Goal: Transaction & Acquisition: Book appointment/travel/reservation

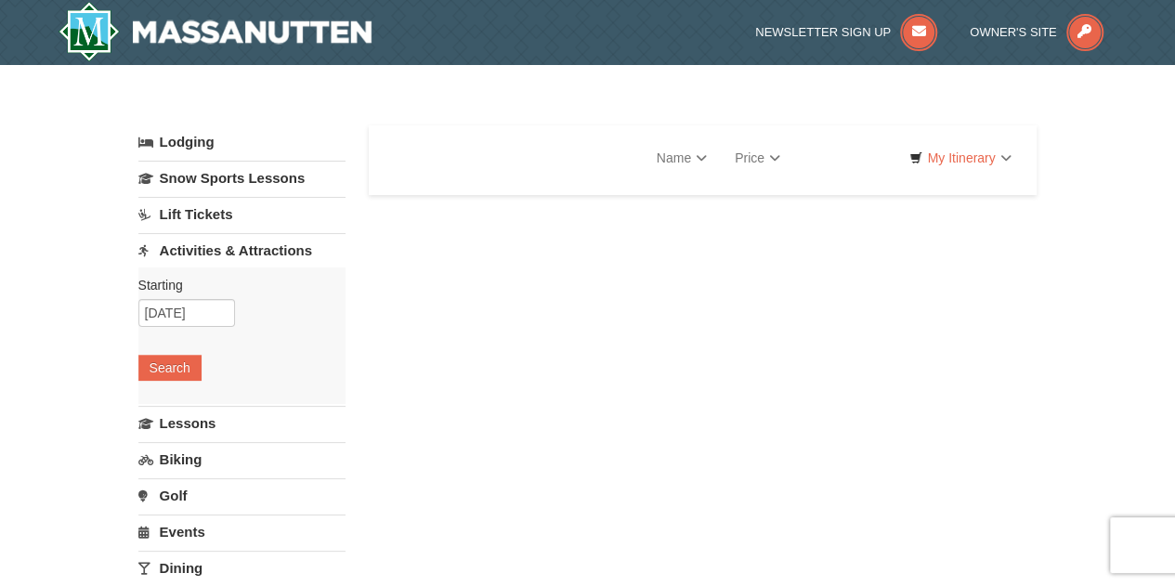
select select "10"
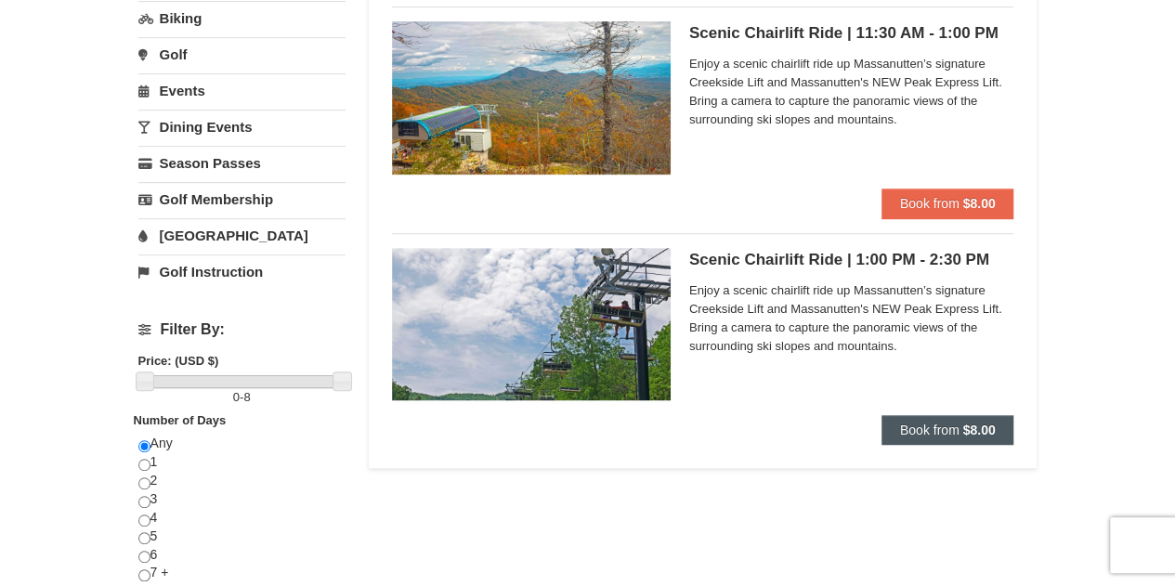
scroll to position [406, 0]
click at [938, 423] on span "Book from" at bounding box center [929, 429] width 59 height 15
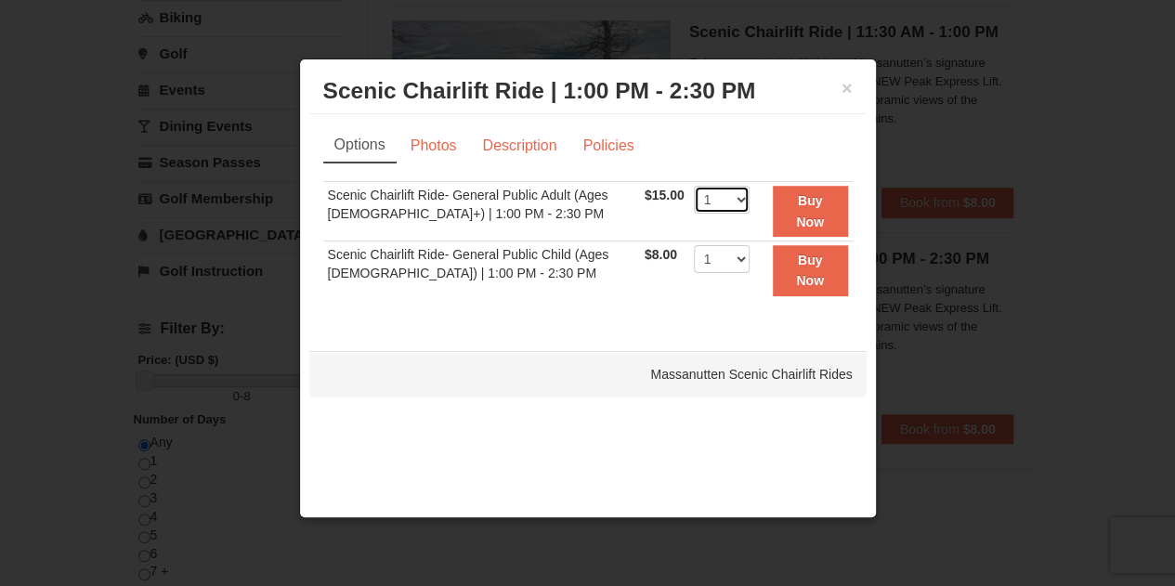
click at [736, 195] on select "1 2 3 4 5 6 7 8 9 10 11 12 13 14 15 16 17 18 19 20 21 22" at bounding box center [722, 200] width 56 height 28
select select "2"
click at [694, 186] on select "1 2 3 4 5 6 7 8 9 10 11 12 13 14 15 16 17 18 19 20 21 22" at bounding box center [722, 200] width 56 height 28
click at [506, 140] on link "Description" at bounding box center [519, 145] width 98 height 35
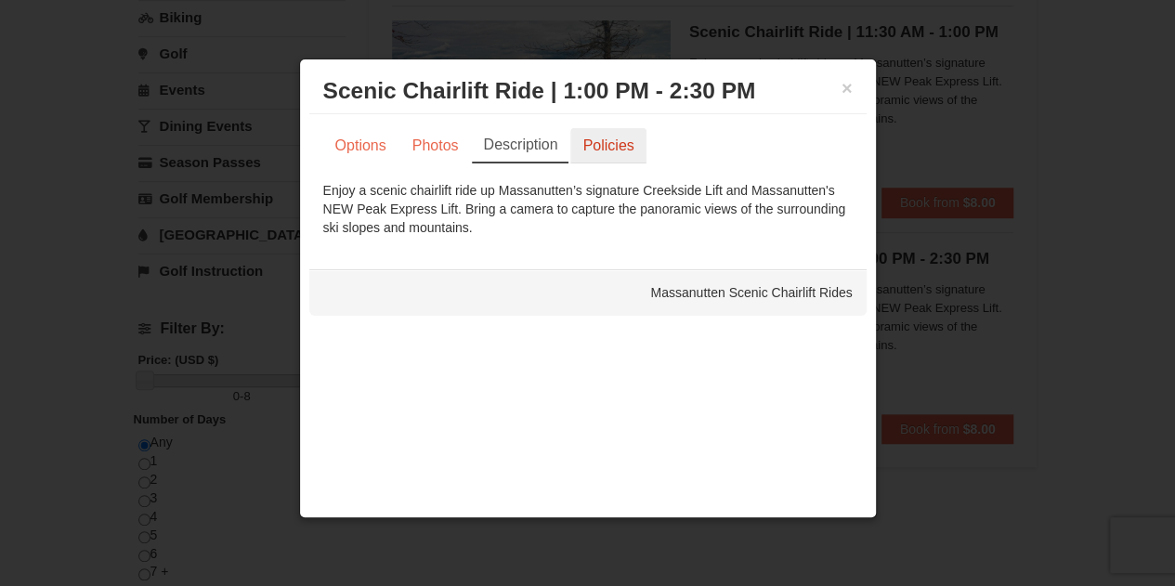
click at [602, 142] on link "Policies" at bounding box center [607, 145] width 75 height 35
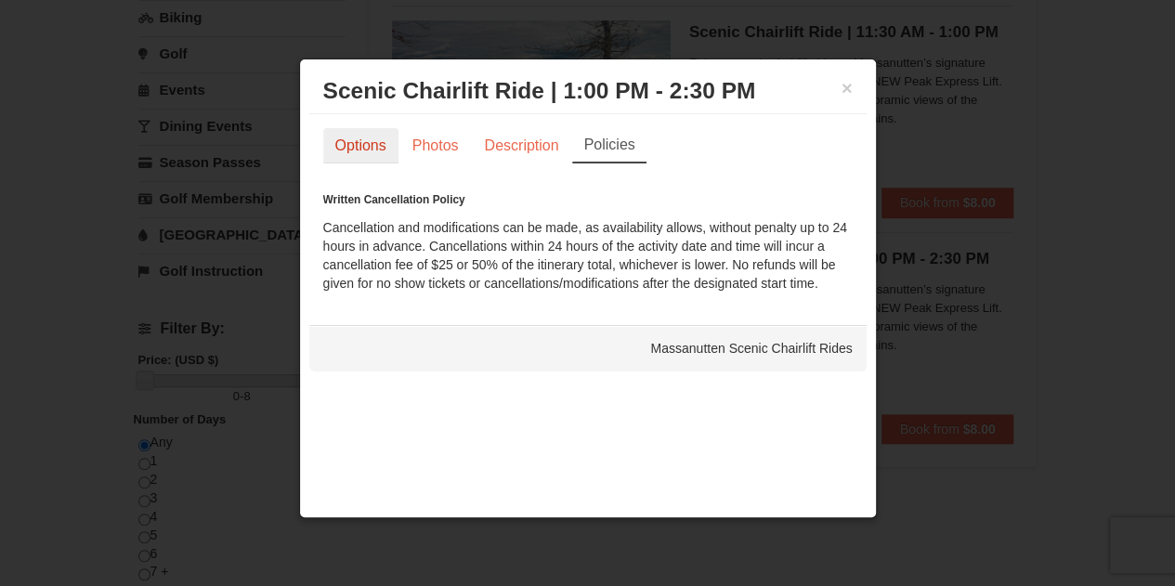
click at [344, 142] on link "Options" at bounding box center [360, 145] width 75 height 35
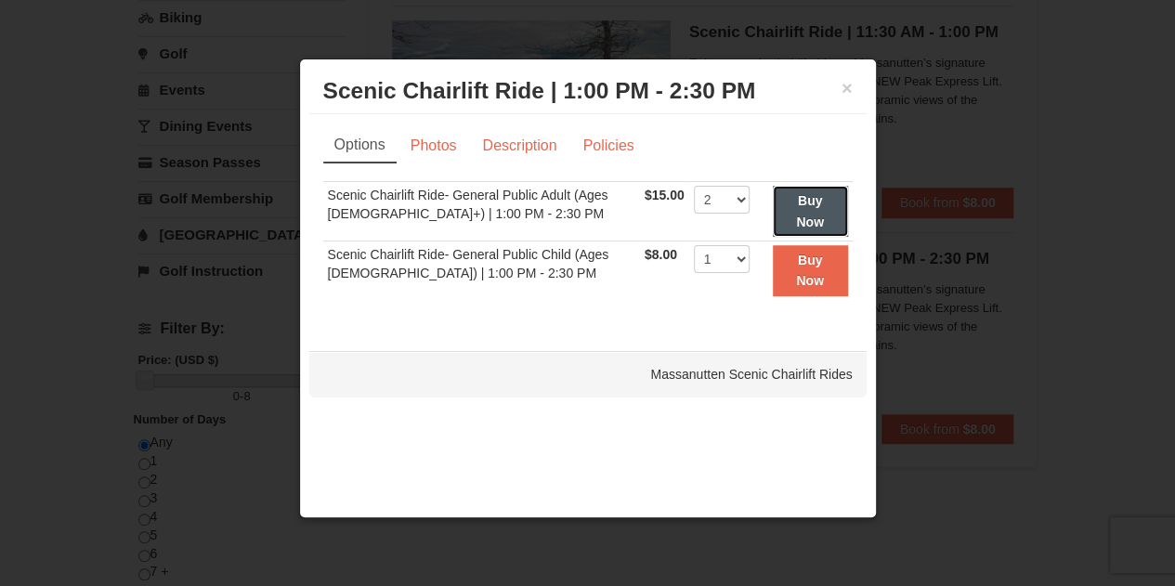
click at [803, 203] on strong "Buy Now" at bounding box center [810, 210] width 28 height 35
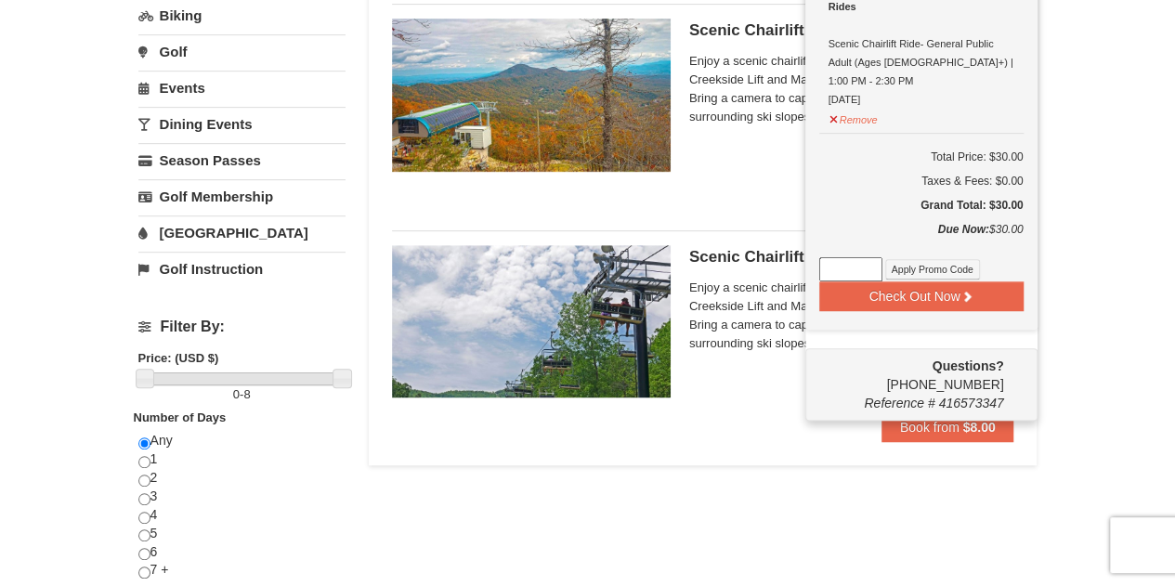
scroll to position [409, 0]
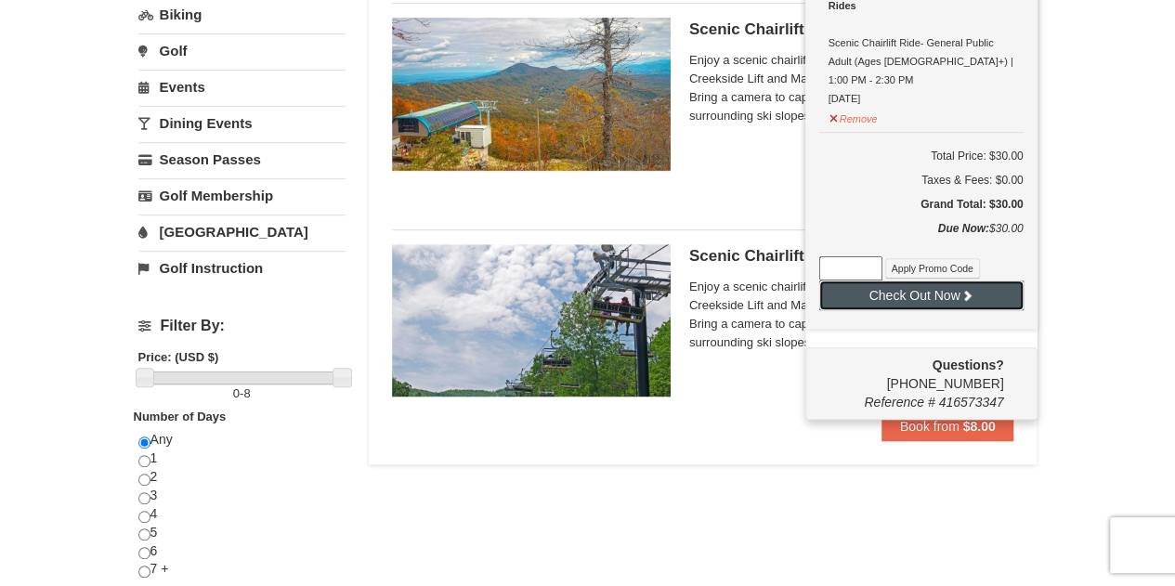
click at [977, 281] on button "Check Out Now" at bounding box center [921, 296] width 204 height 30
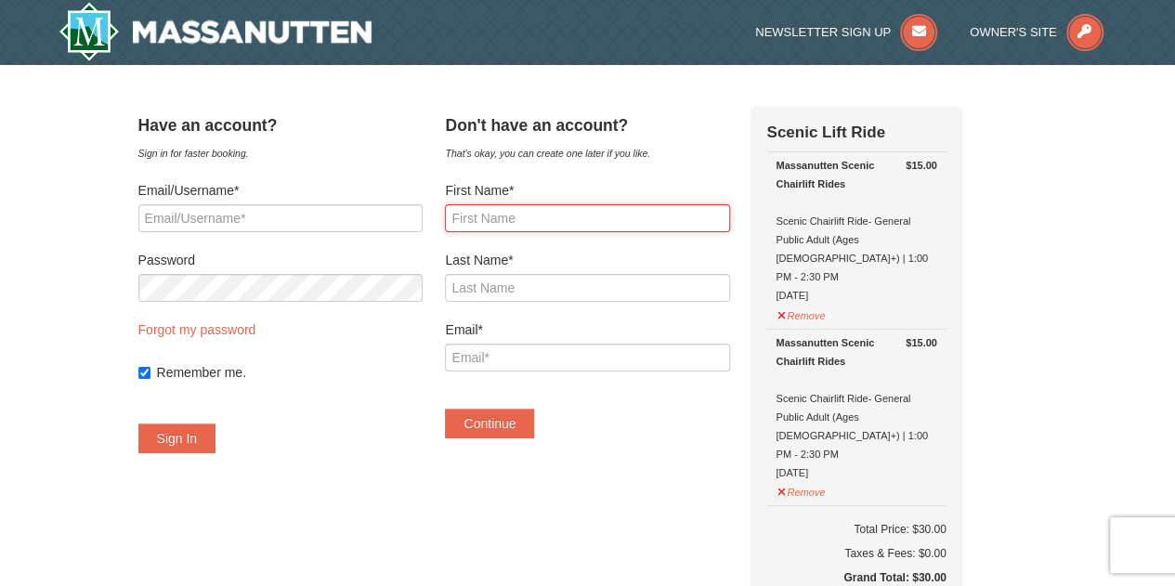
click at [490, 218] on input "First Name*" at bounding box center [587, 218] width 284 height 28
type input "Kate"
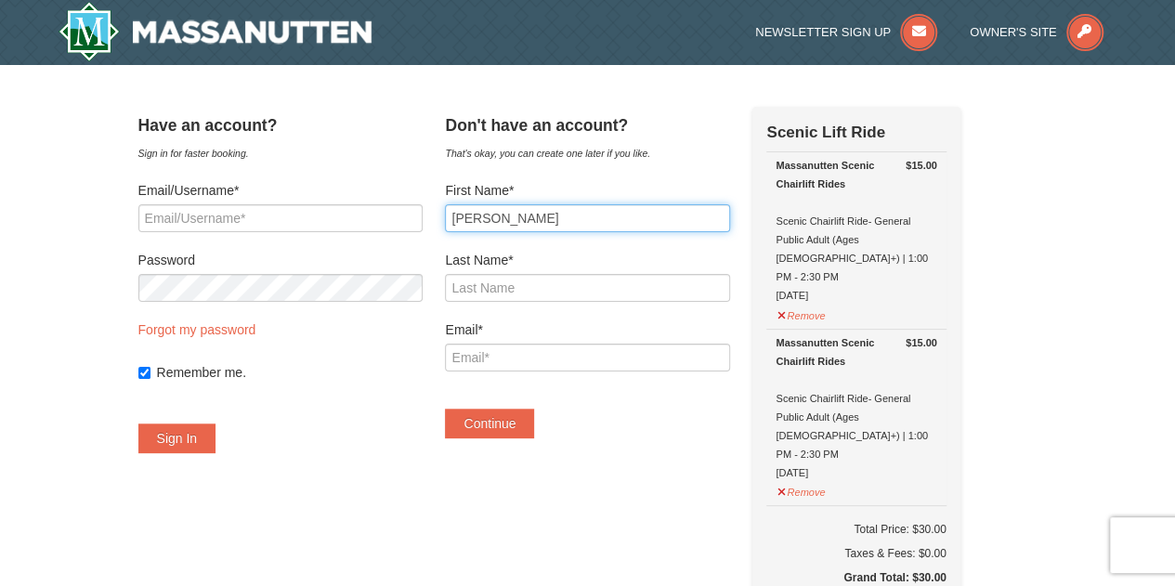
type input "Hollan"
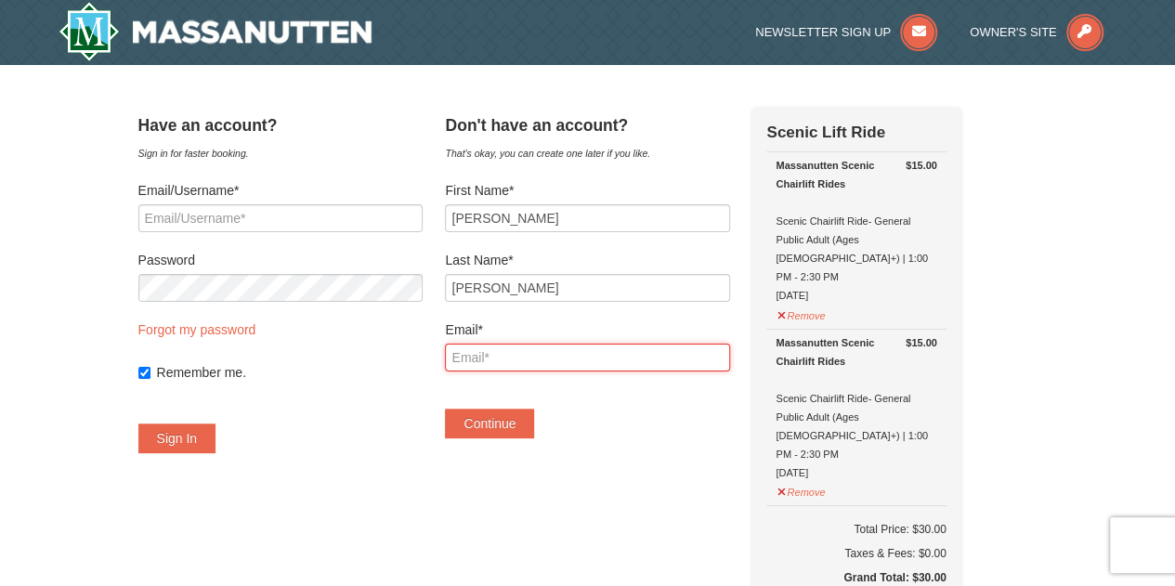
type input "kate.n.hollan@gmail.com"
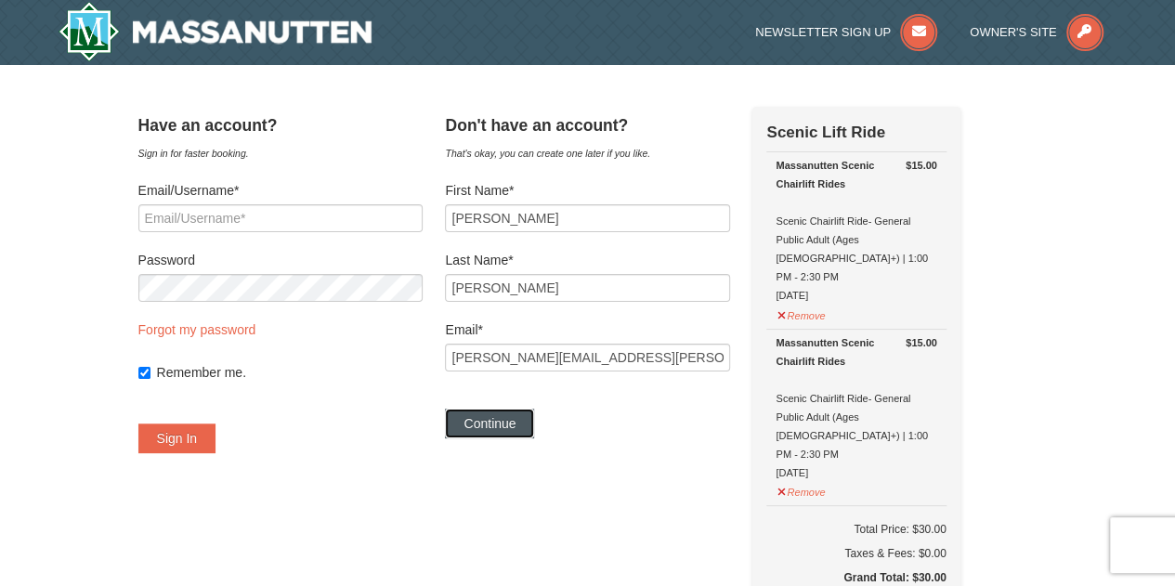
click at [504, 428] on button "Continue" at bounding box center [489, 424] width 89 height 30
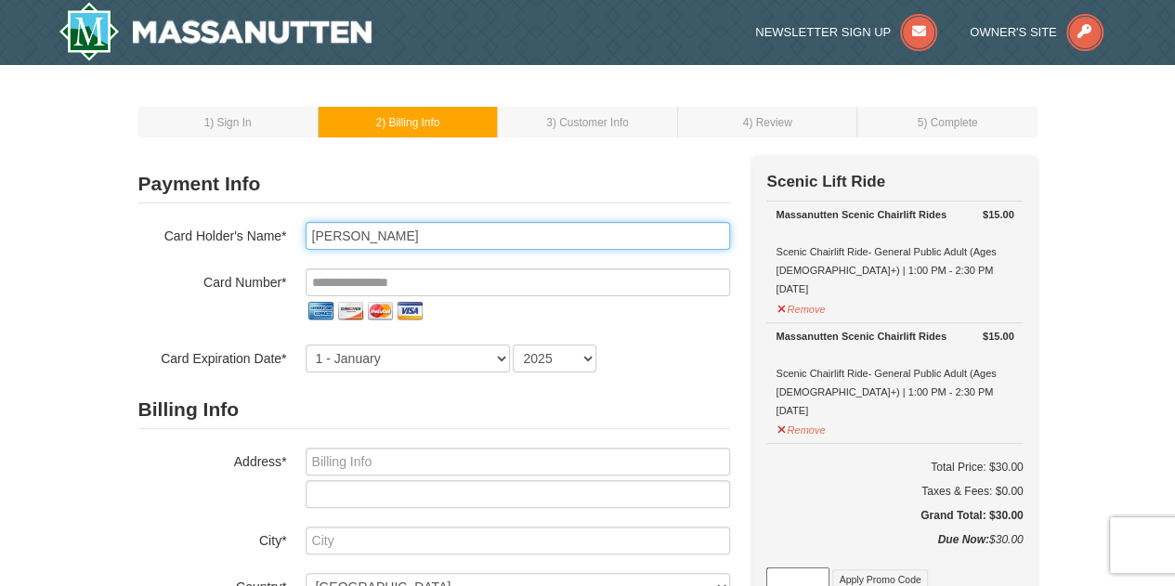
click at [336, 232] on input "Kate Hollan" at bounding box center [518, 236] width 425 height 28
type input "Kathleen Hollan"
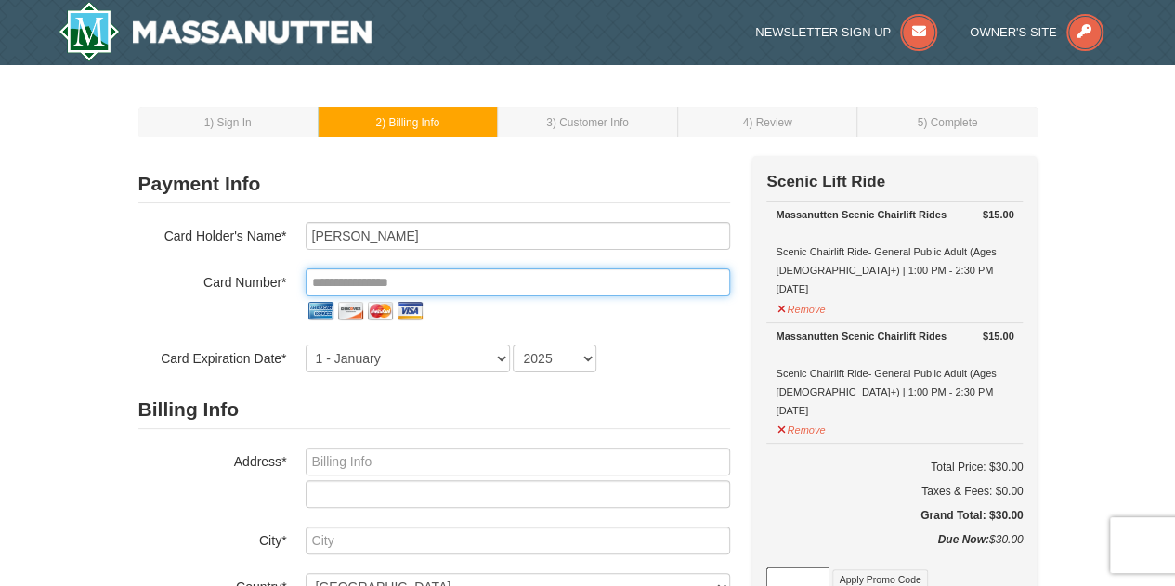
click at [407, 279] on input "tel" at bounding box center [518, 282] width 425 height 28
type input "**********"
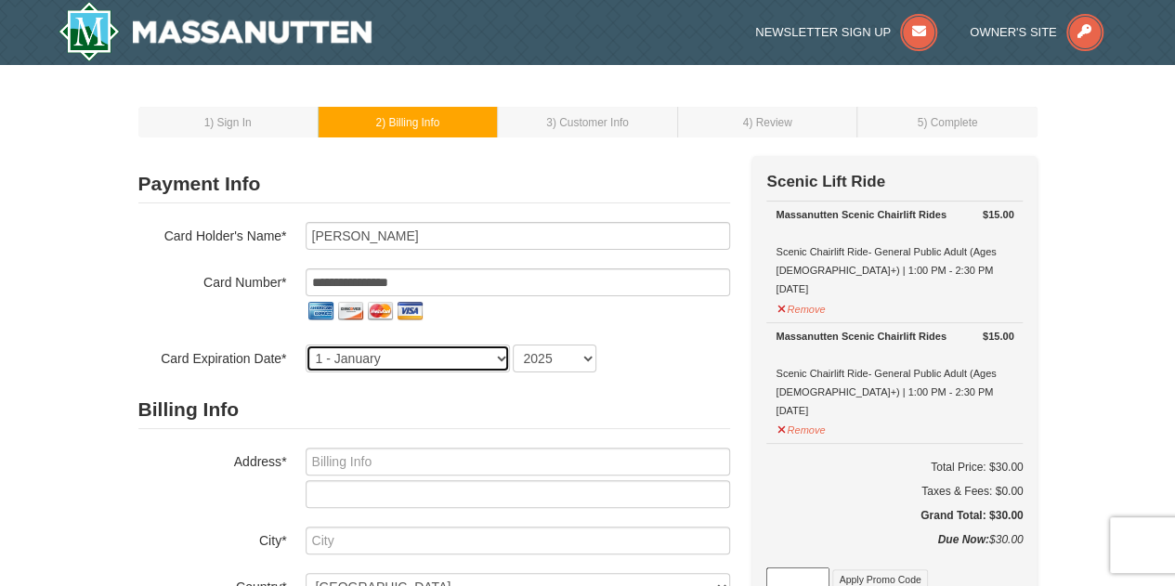
select select "4"
select select "2029"
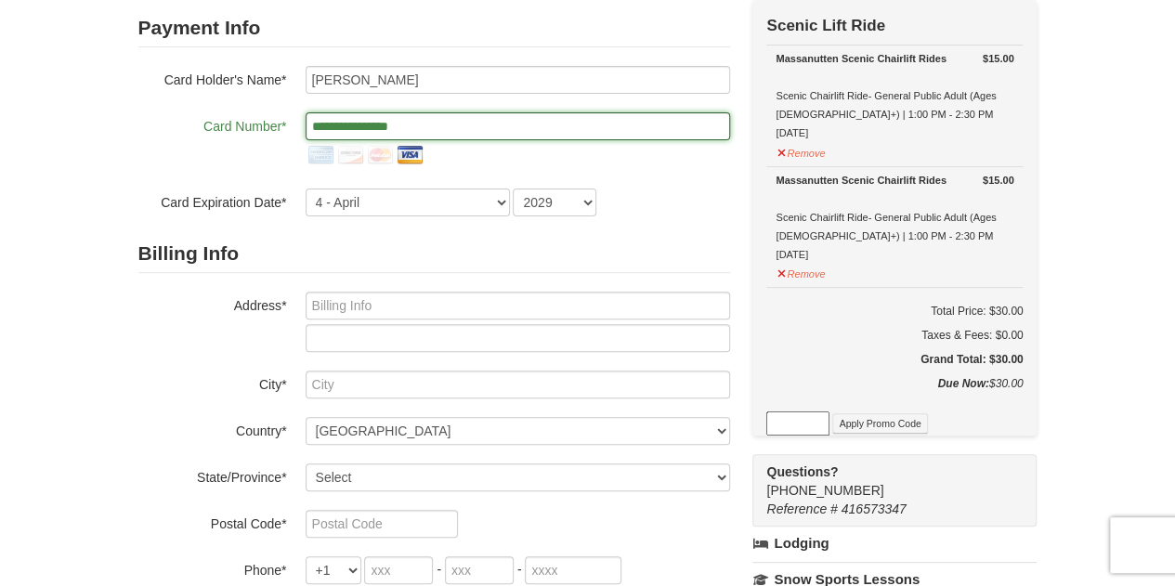
scroll to position [160, 0]
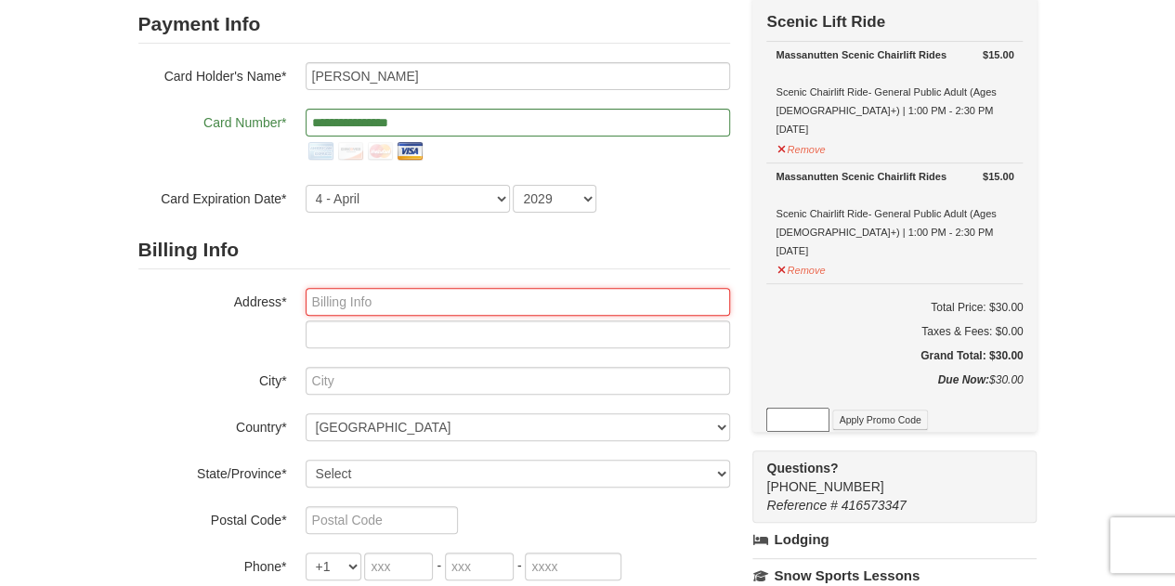
click at [338, 299] on input "text" at bounding box center [518, 302] width 425 height 28
type input "2160 Reserve Circle"
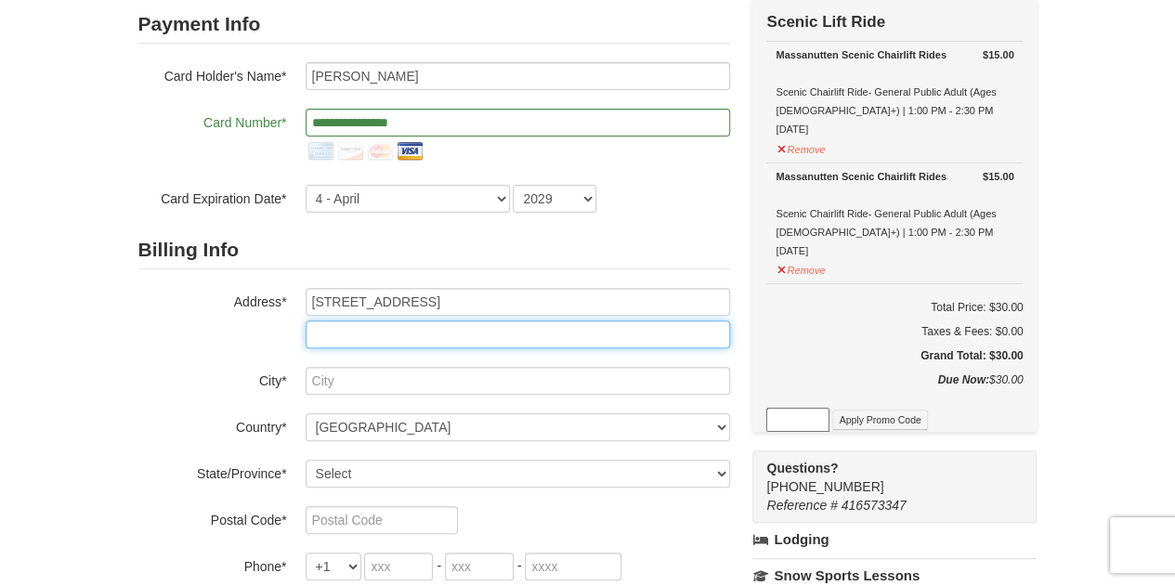
type input "# 204"
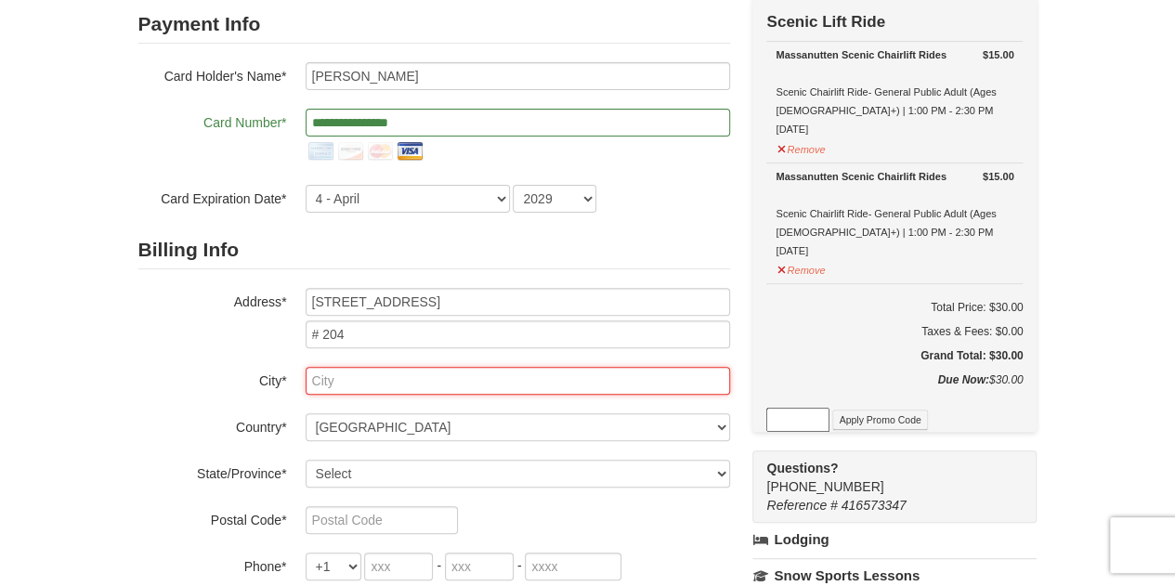
type input "Rockingham"
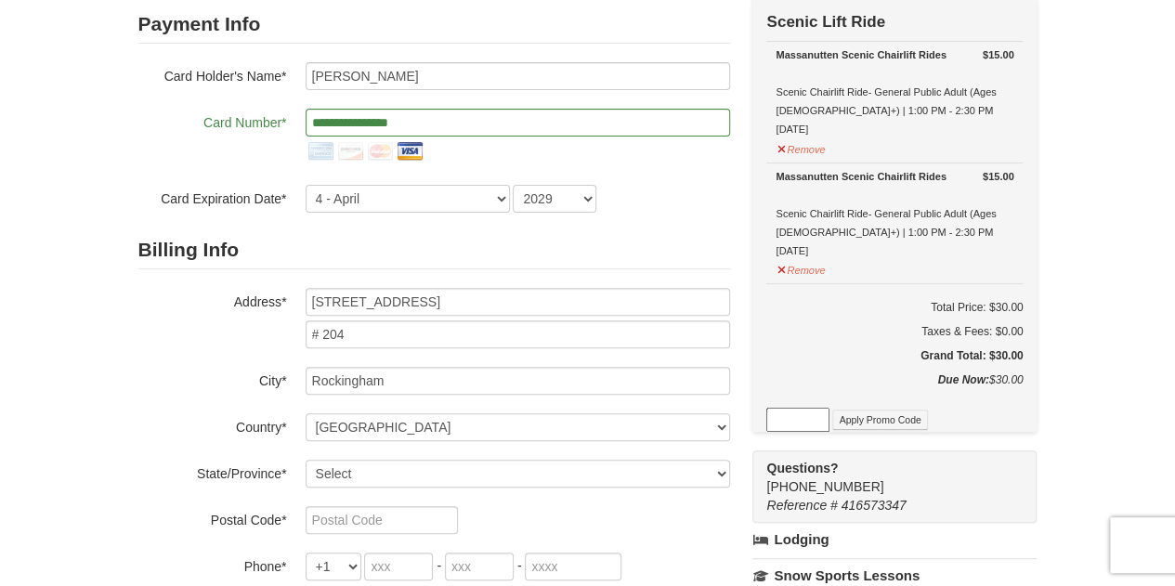
select select "VA"
type input "22801"
type input "605"
type input "380"
type input "6753"
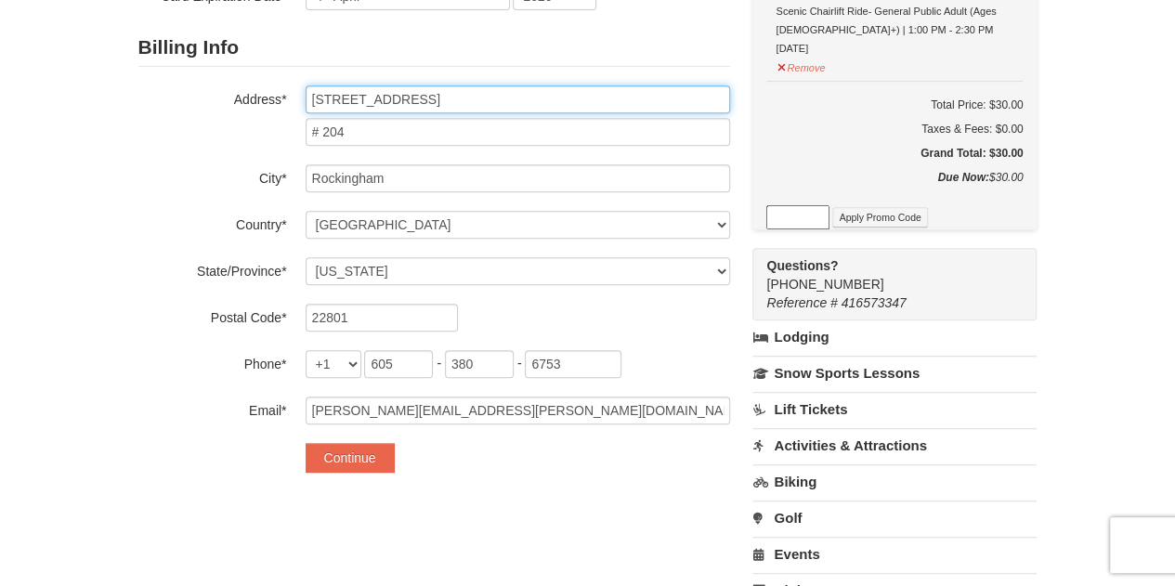
scroll to position [364, 0]
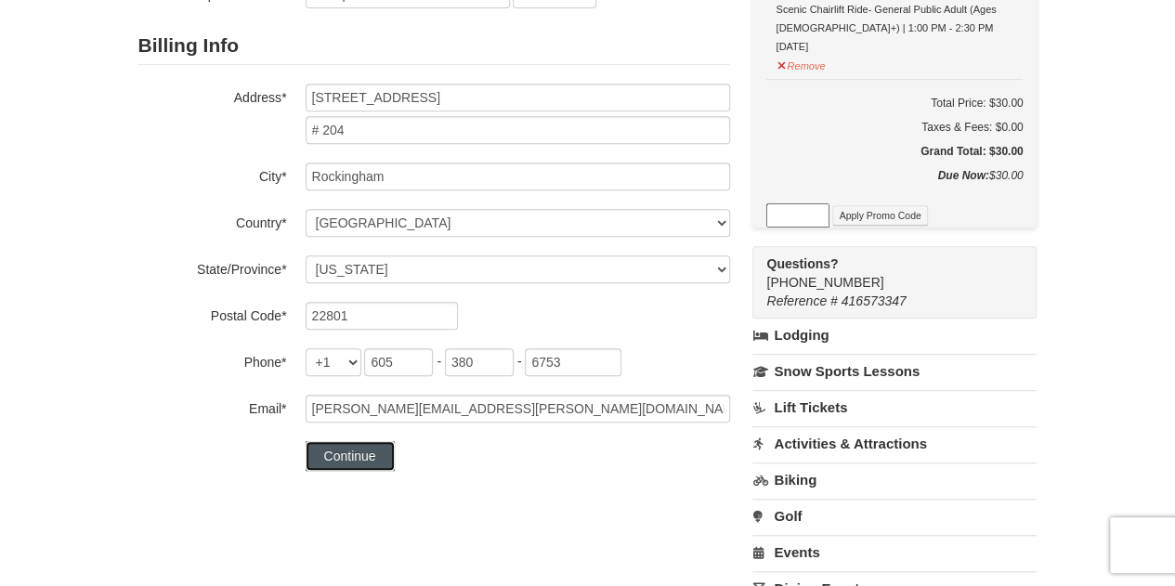
click at [360, 454] on button "Continue" at bounding box center [350, 456] width 89 height 30
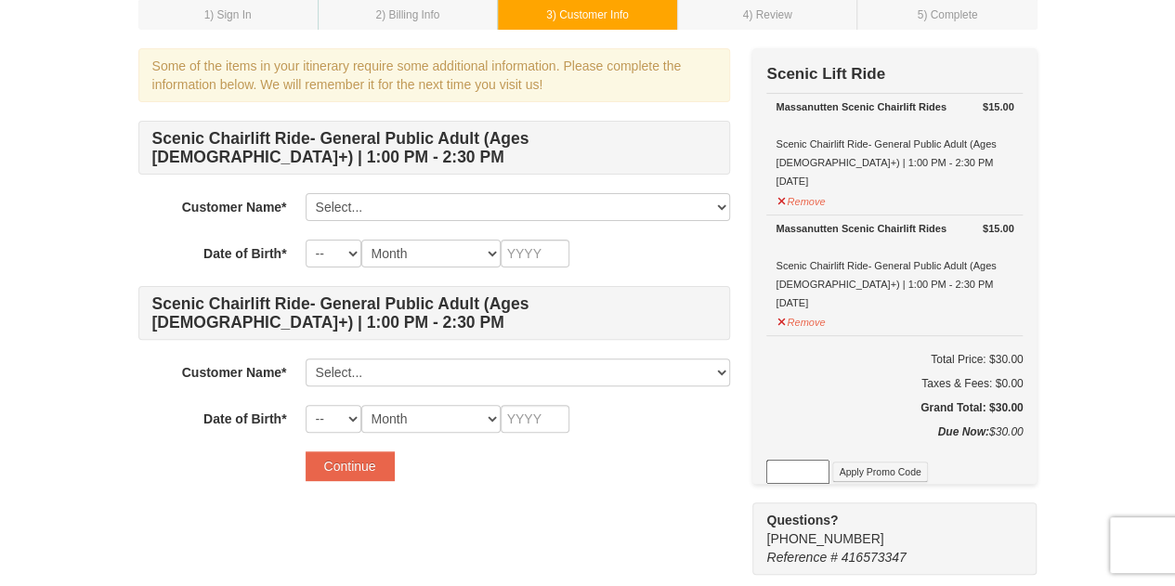
scroll to position [113, 0]
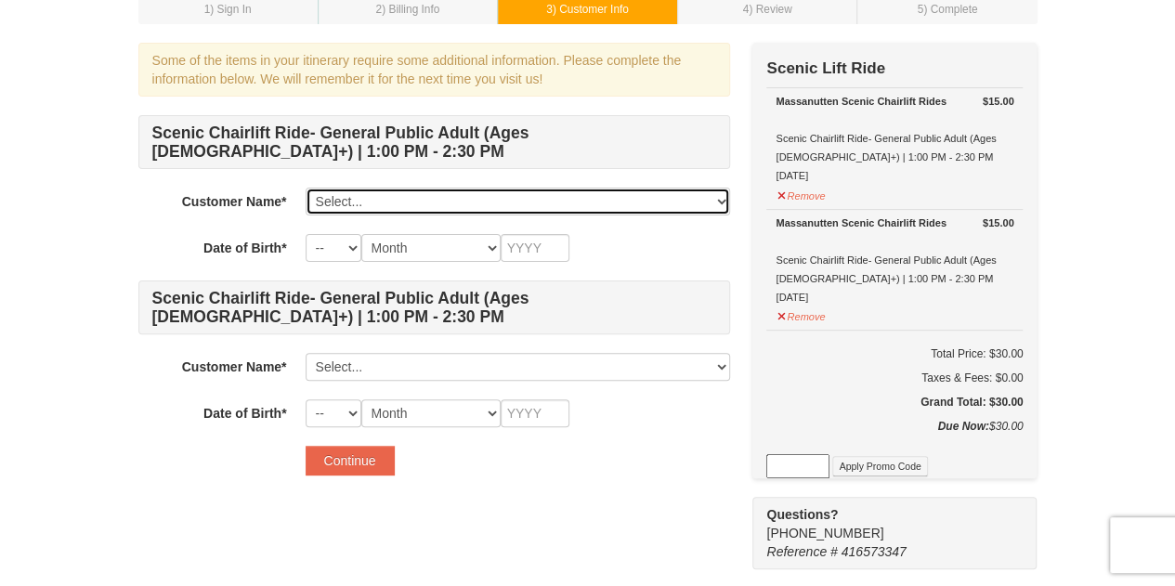
click at [335, 197] on select "Select... Kate Hollan Add New..." at bounding box center [518, 202] width 425 height 28
select select "28357661"
click at [306, 188] on select "Select... Kate Hollan Add New..." at bounding box center [518, 202] width 425 height 28
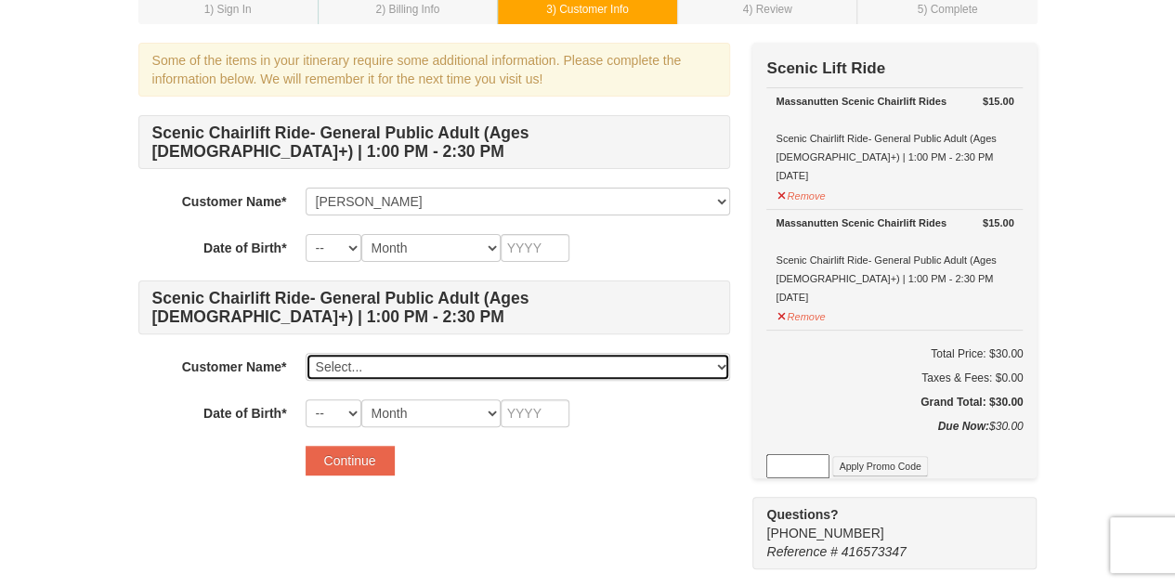
click at [358, 363] on select "Select... Kate Hollan Add New..." at bounding box center [518, 367] width 425 height 28
click at [357, 361] on select "Select... Kate Hollan Add New..." at bounding box center [518, 367] width 425 height 28
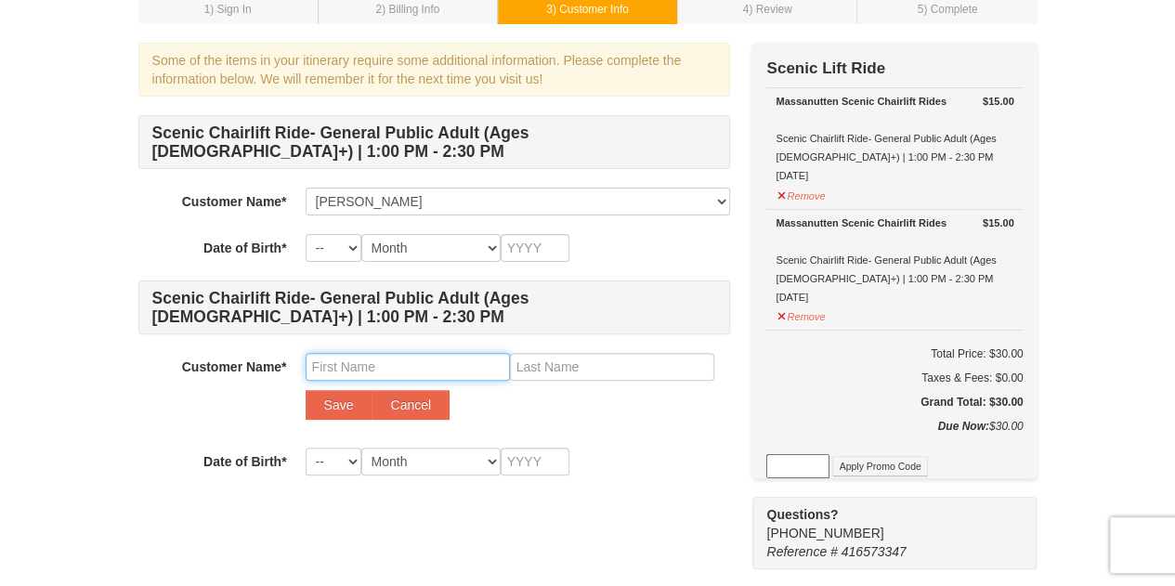
click at [362, 357] on input "text" at bounding box center [408, 367] width 204 height 28
type input "Mike"
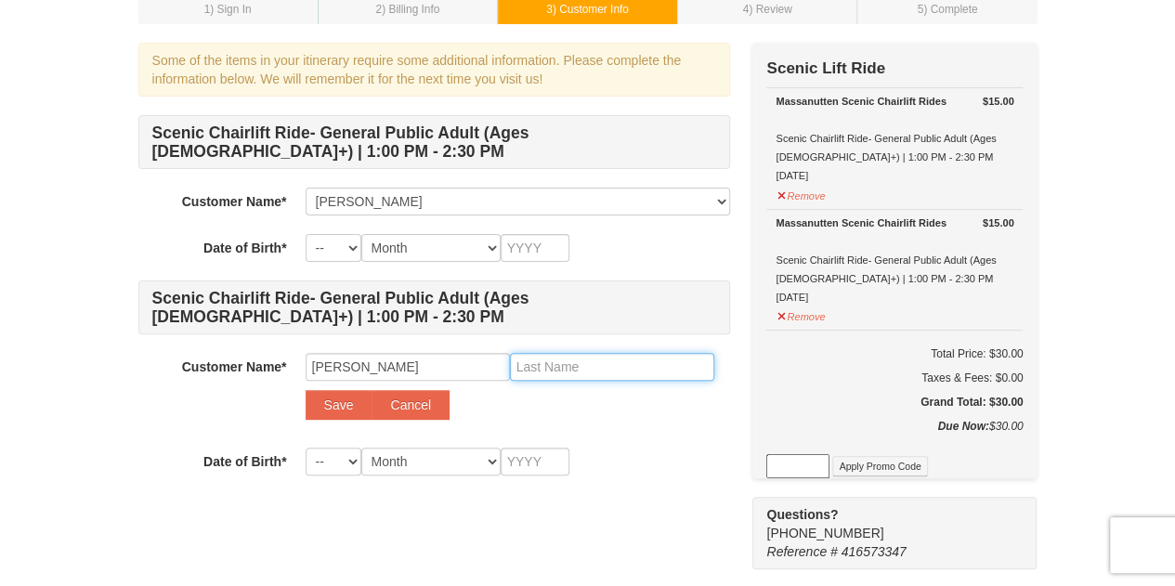
click at [548, 369] on input "text" at bounding box center [612, 367] width 204 height 28
type input "Hollan"
click at [353, 248] on select "-- 01 02 03 04 05 06 07 08 09 10 11 12 13 14 15 16 17 18 19 20 21 22 23 24 25 2…" at bounding box center [334, 248] width 56 height 28
click at [306, 234] on select "-- 01 02 03 04 05 06 07 08 09 10 11 12 13 14 15 16 17 18 19 20 21 22 23 24 25 2…" at bounding box center [334, 248] width 56 height 28
click at [355, 240] on select "-- 01 02 03 04 05 06 07 08 09 10 11 12 13 14 15 16 17 18 19 20 21 22 23 24 25 2…" at bounding box center [334, 248] width 56 height 28
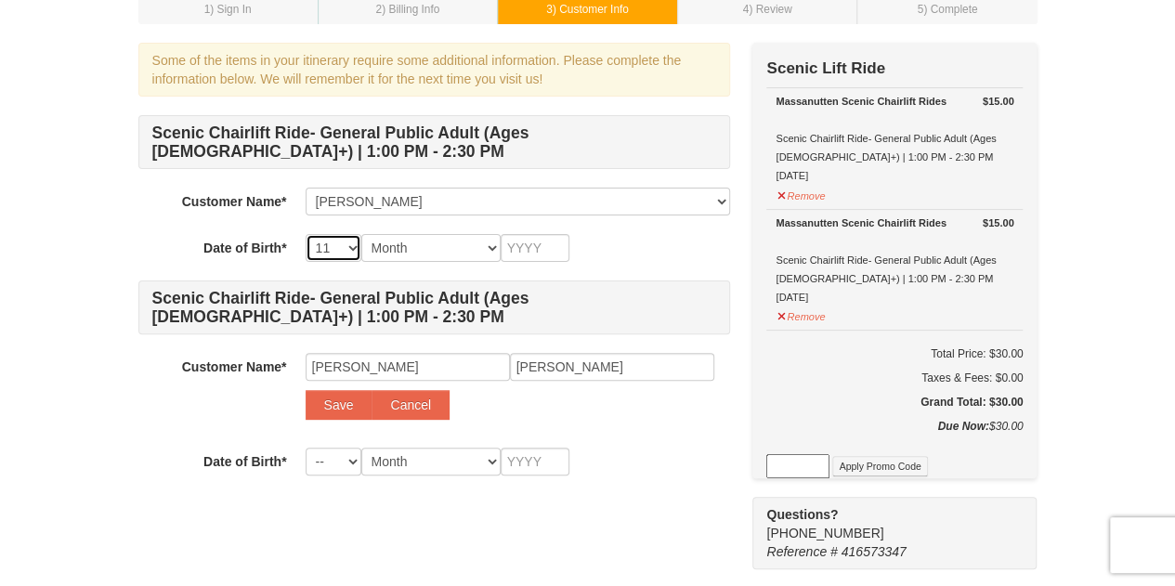
select select "27"
click at [306, 234] on select "-- 01 02 03 04 05 06 07 08 09 10 11 12 13 14 15 16 17 18 19 20 21 22 23 24 25 2…" at bounding box center [334, 248] width 56 height 28
click at [492, 245] on select "Month January February March April May June July August September October Novem…" at bounding box center [430, 248] width 139 height 28
select select "11"
click at [361, 234] on select "Month January February March April May June July August September October Novem…" at bounding box center [430, 248] width 139 height 28
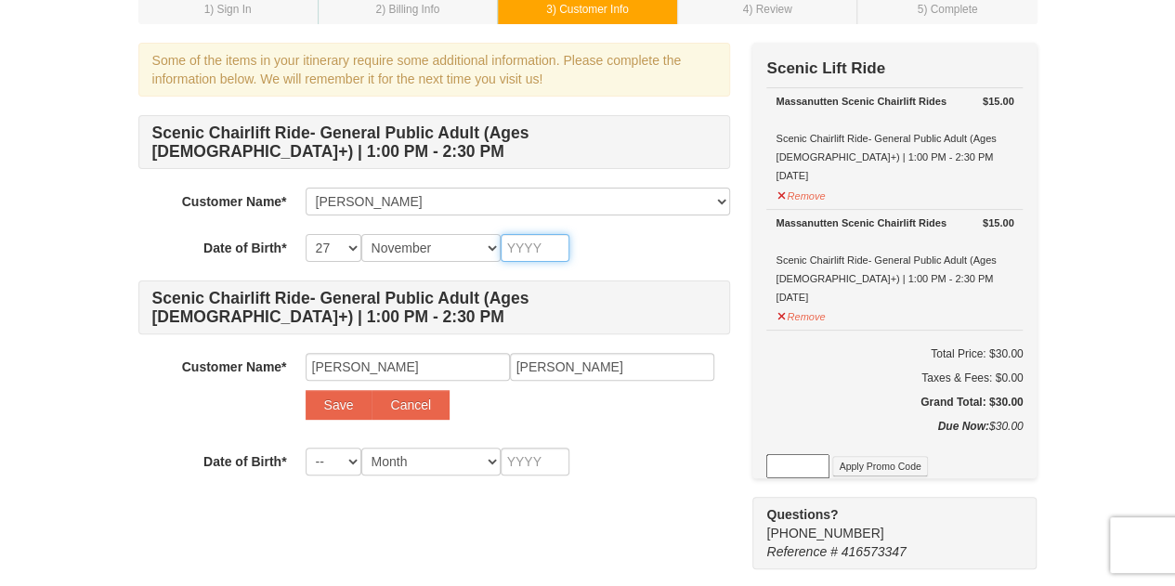
click at [547, 244] on input "text" at bounding box center [535, 248] width 69 height 28
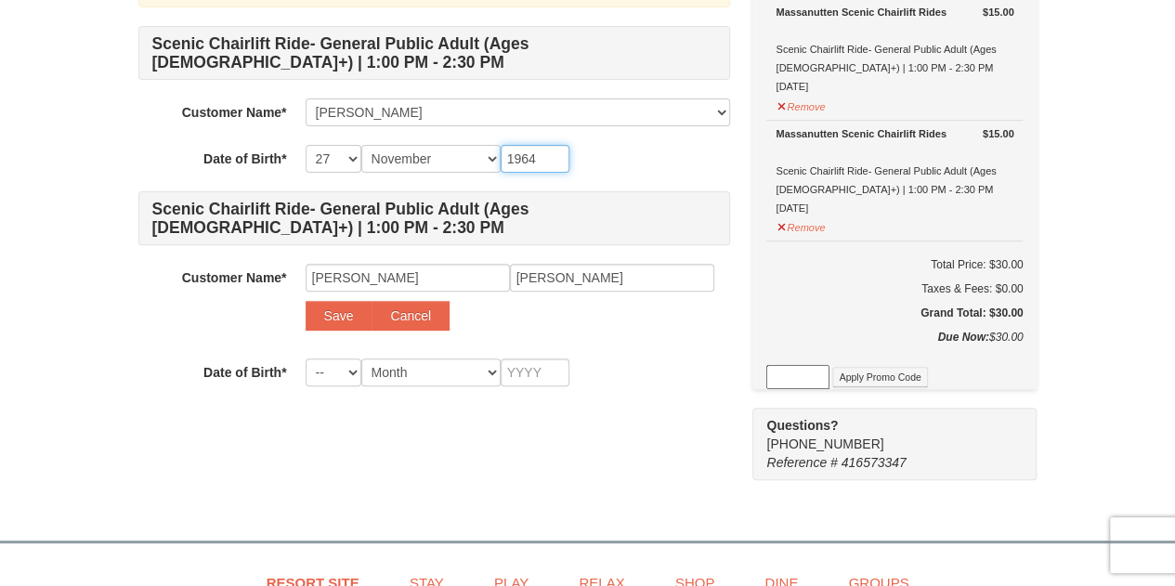
scroll to position [258, 0]
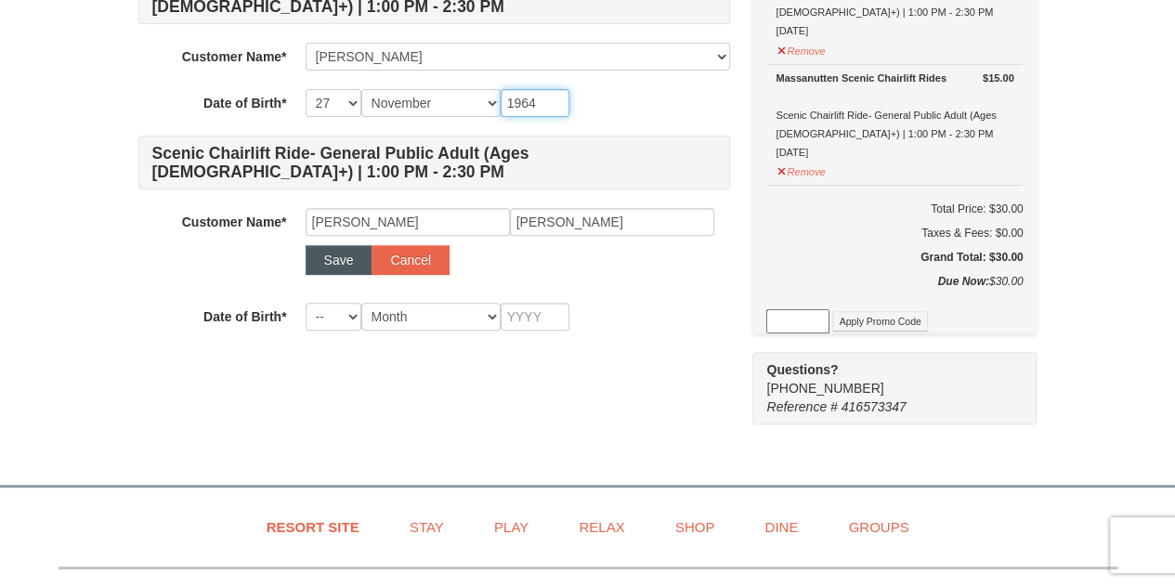
type input "1964"
click at [340, 259] on button "Save" at bounding box center [339, 260] width 67 height 30
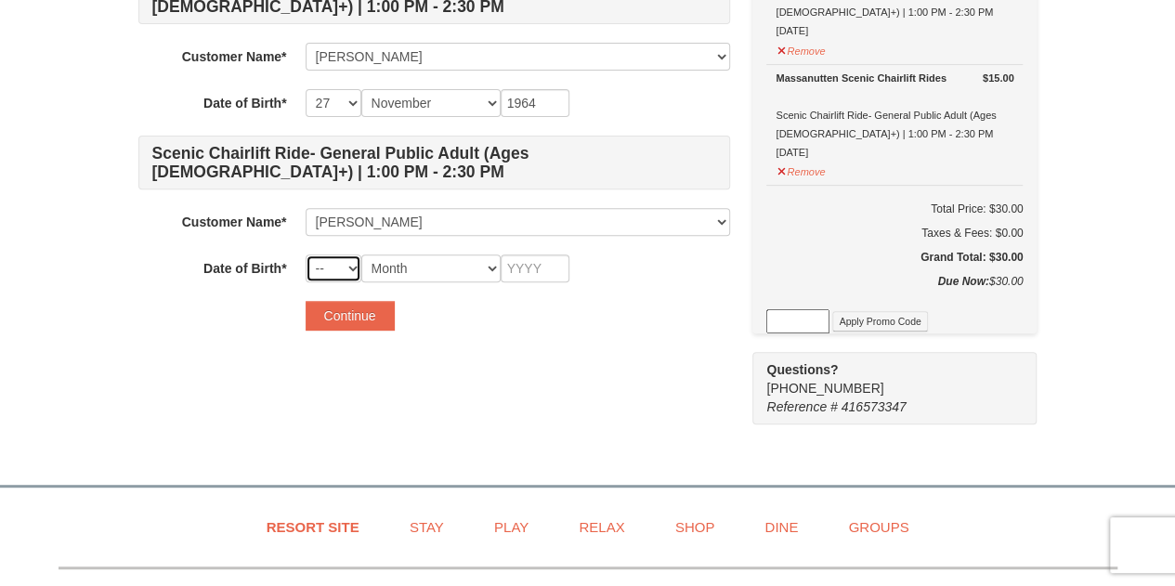
click at [351, 262] on select "-- 01 02 03 04 05 06 07 08 09 10 11 12 13 14 15 16 17 18 19 20 21 22 23 24 25 2…" at bounding box center [334, 269] width 56 height 28
select select "14"
click at [306, 255] on select "-- 01 02 03 04 05 06 07 08 09 10 11 12 13 14 15 16 17 18 19 20 21 22 23 24 25 2…" at bounding box center [334, 269] width 56 height 28
click at [489, 267] on select "Month January February March April May June July August September October Novem…" at bounding box center [430, 269] width 139 height 28
select select "08"
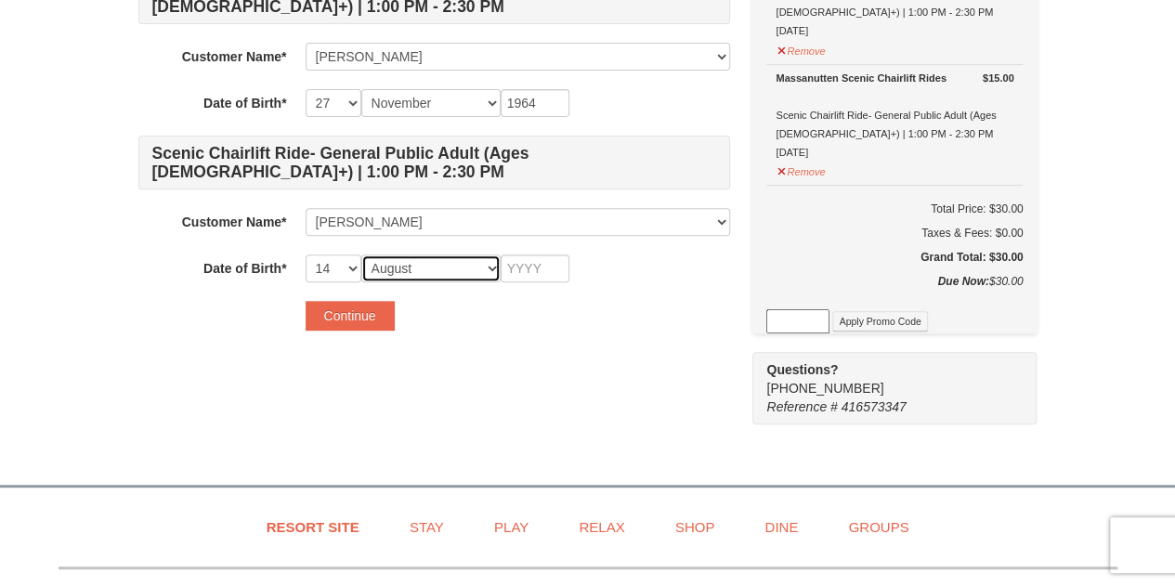
click at [361, 255] on select "Month January February March April May June July August September October Novem…" at bounding box center [430, 269] width 139 height 28
click at [546, 273] on input "text" at bounding box center [535, 269] width 69 height 28
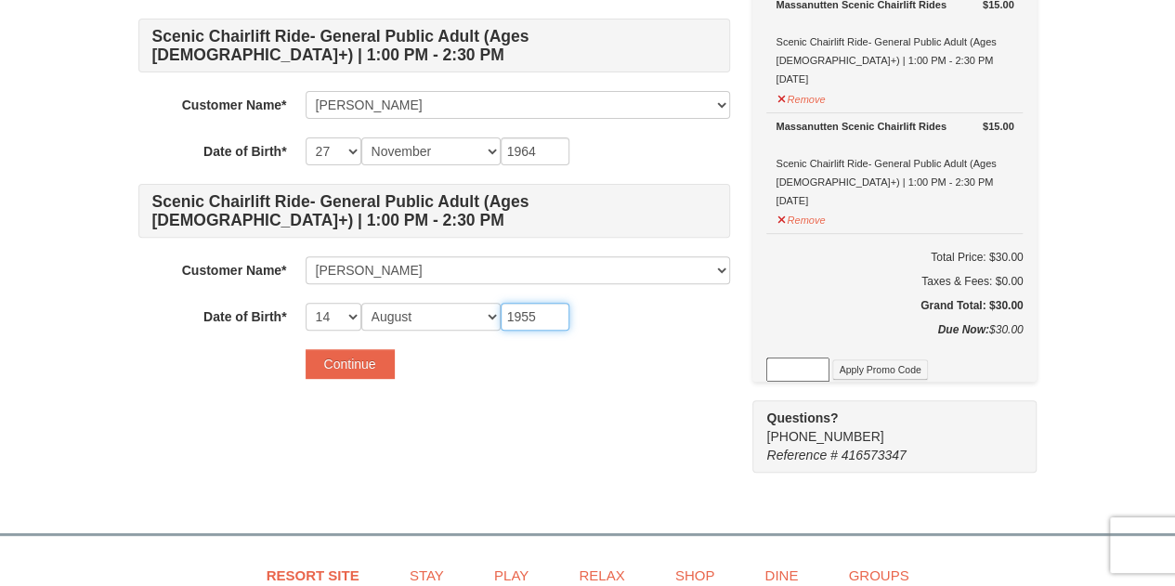
scroll to position [212, 0]
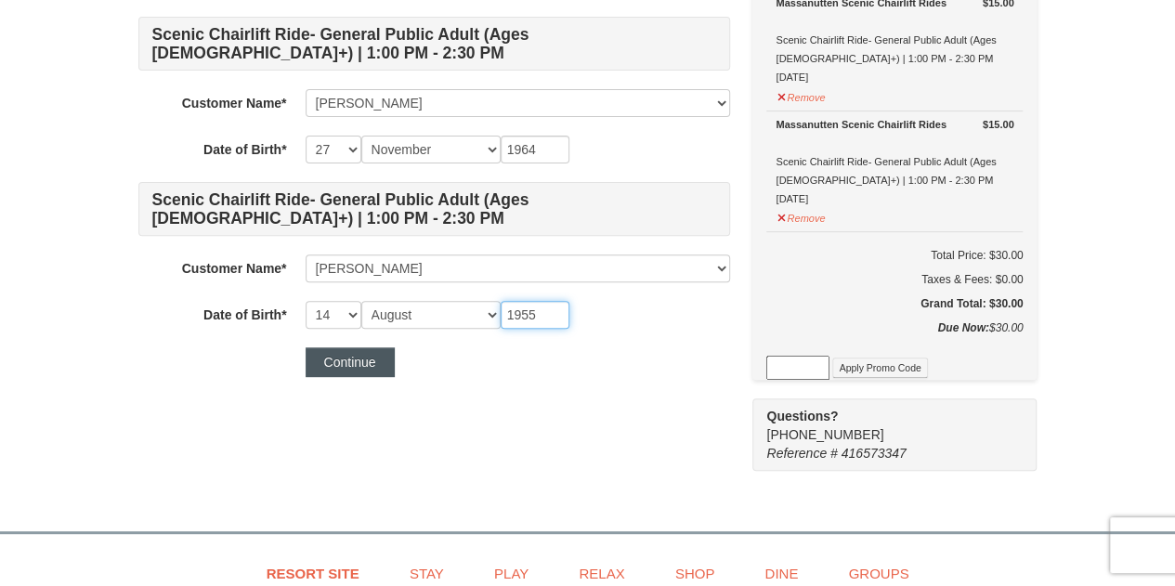
type input "1955"
click at [375, 361] on button "Continue" at bounding box center [350, 362] width 89 height 30
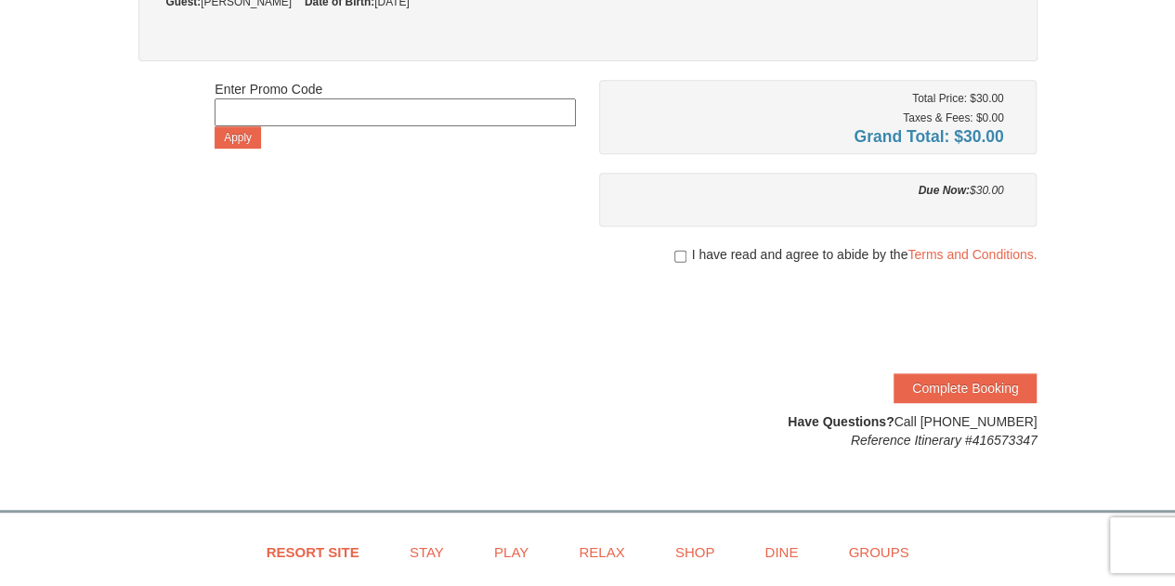
scroll to position [386, 0]
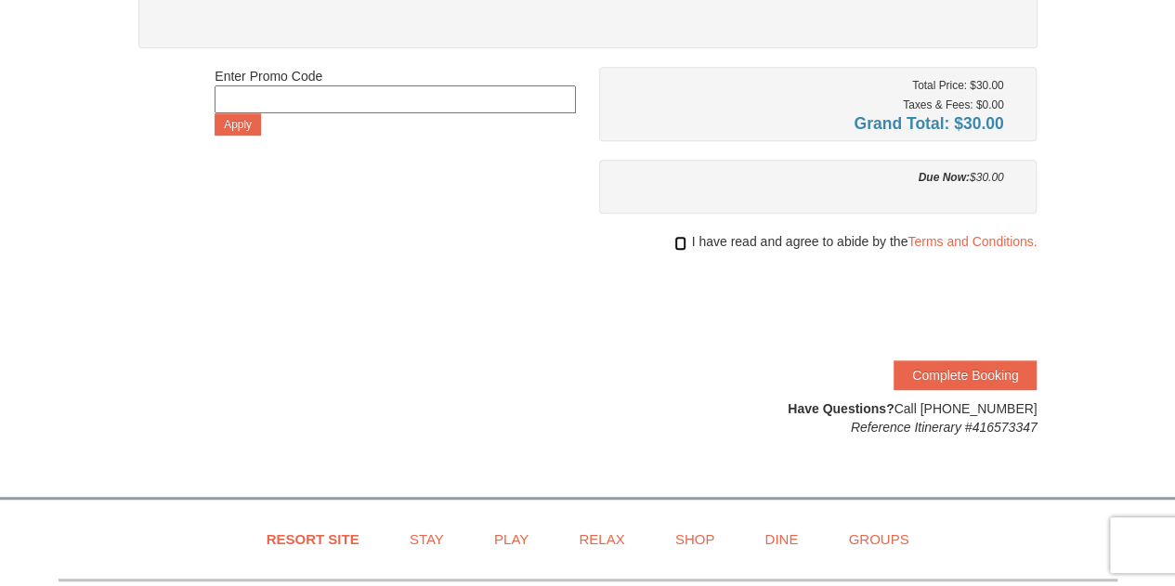
click at [677, 242] on input "checkbox" at bounding box center [680, 243] width 12 height 15
checkbox input "true"
click at [947, 371] on button "Complete Booking" at bounding box center [965, 375] width 143 height 30
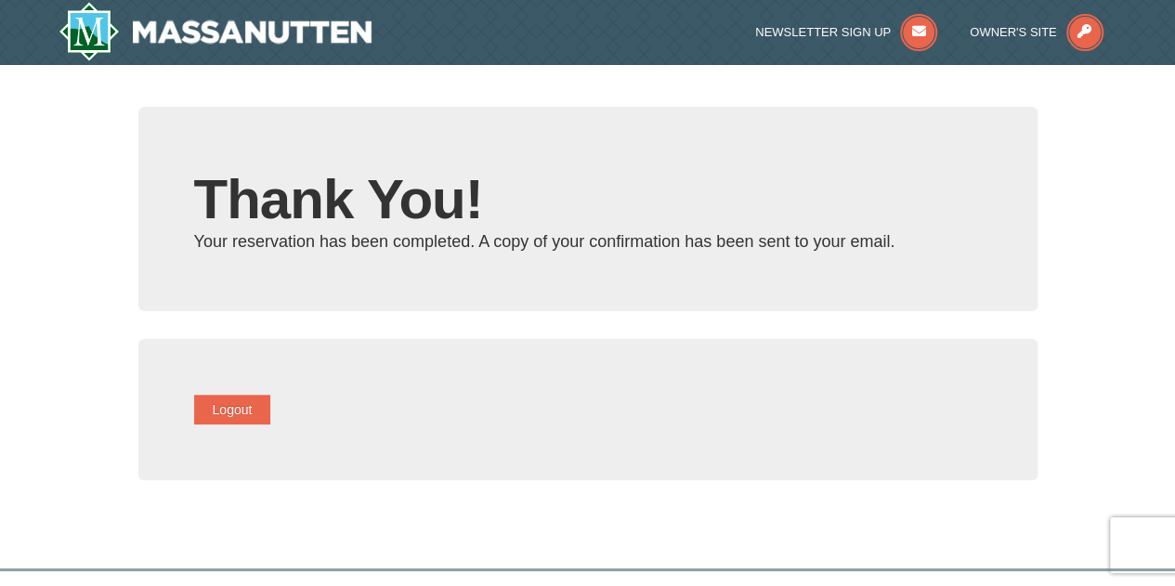
type input "[PERSON_NAME][EMAIL_ADDRESS][PERSON_NAME][DOMAIN_NAME]"
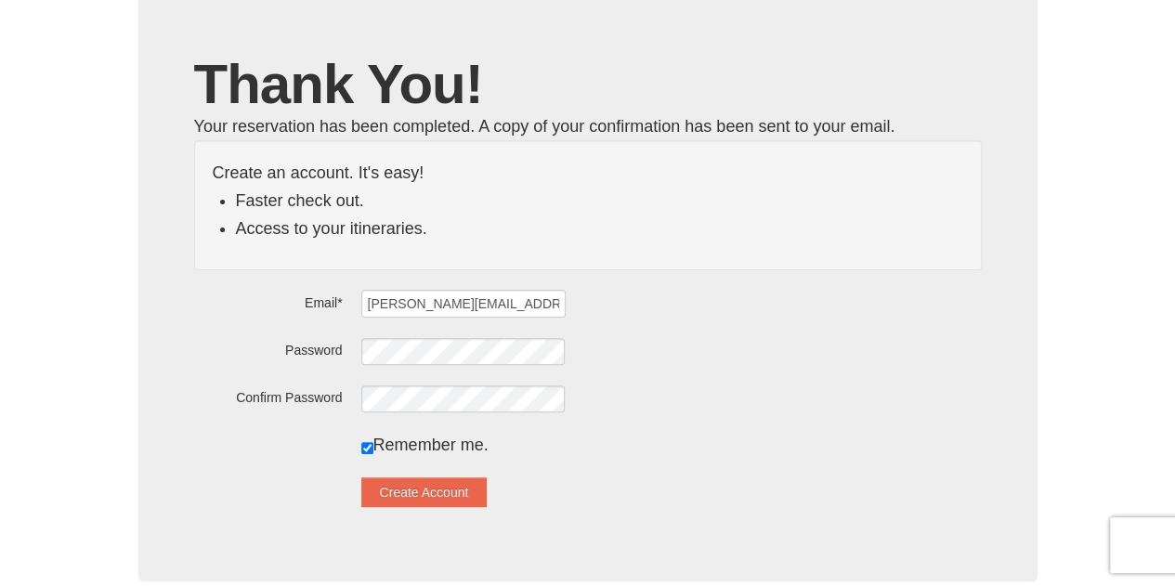
scroll to position [115, 0]
click at [33, 198] on div "× Thank You! Your reservation has been completed. A copy of your confirmation h…" at bounding box center [587, 385] width 1175 height 871
click at [443, 490] on button "Create Account" at bounding box center [424, 492] width 126 height 30
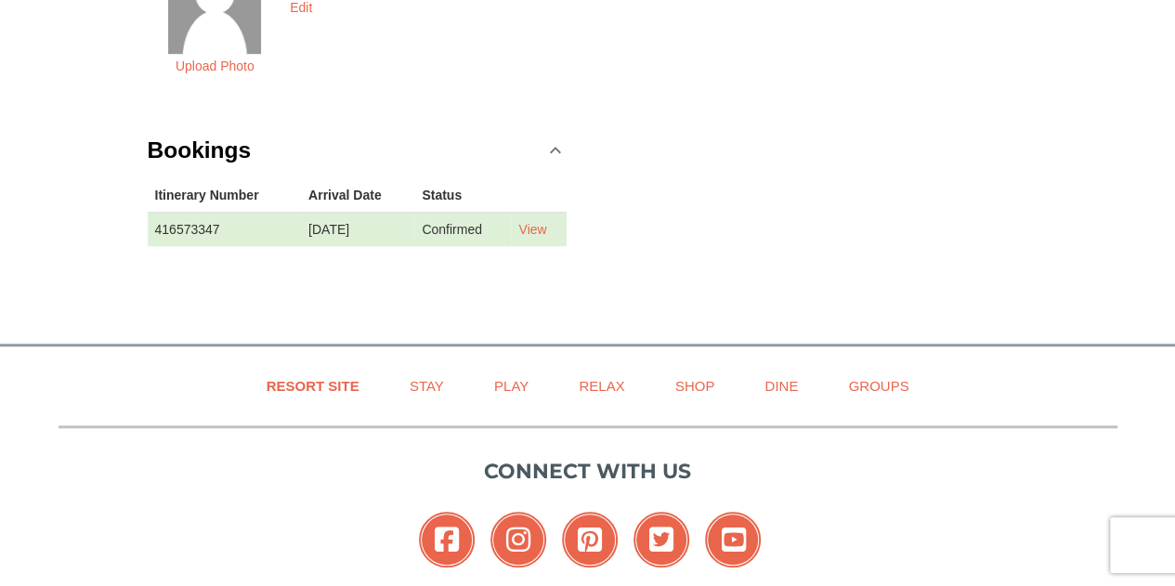
scroll to position [603, 0]
click at [546, 223] on link "View" at bounding box center [532, 230] width 28 height 15
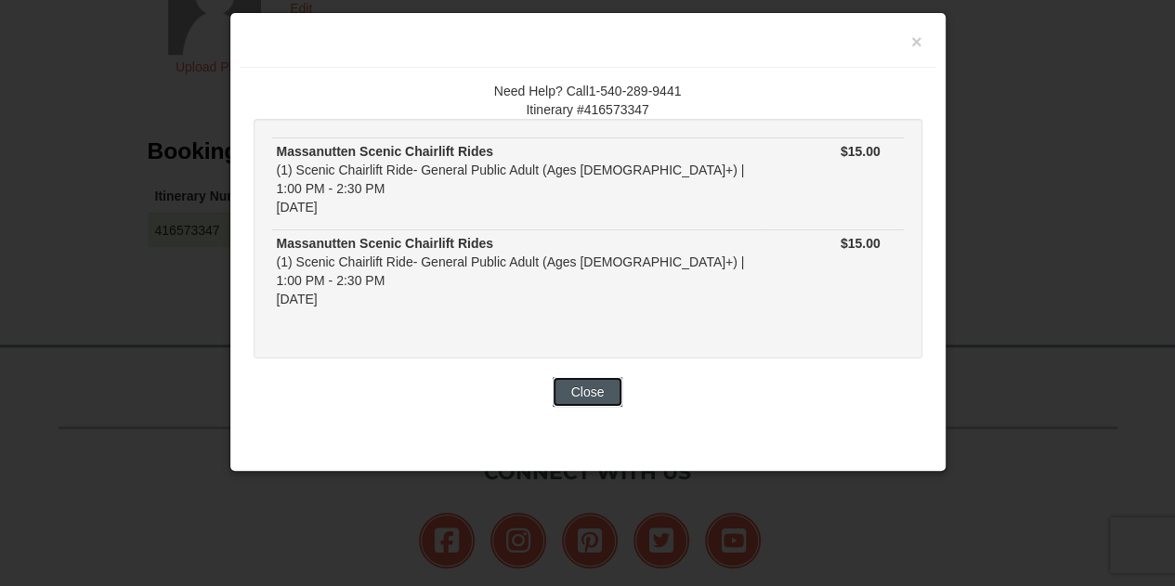
click at [598, 377] on button "Close" at bounding box center [588, 392] width 71 height 30
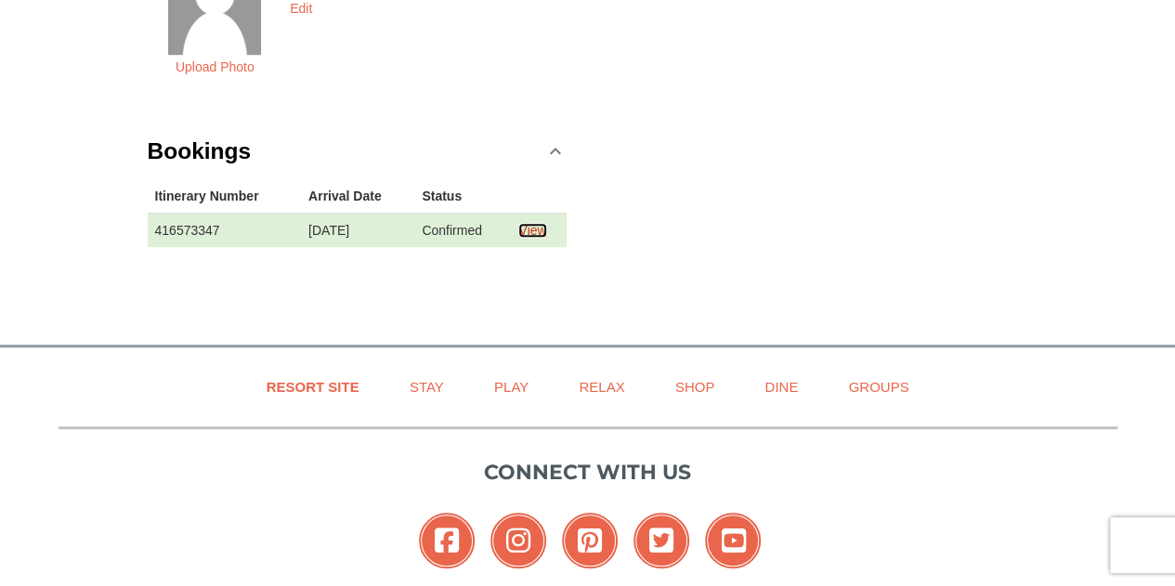
scroll to position [0, 0]
